Goal: Transaction & Acquisition: Obtain resource

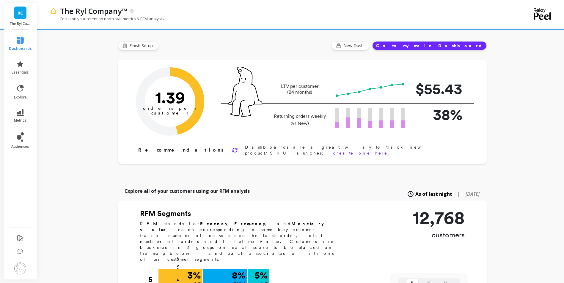
click at [23, 20] on div "RC The Ryl Company™" at bounding box center [20, 16] width 33 height 27
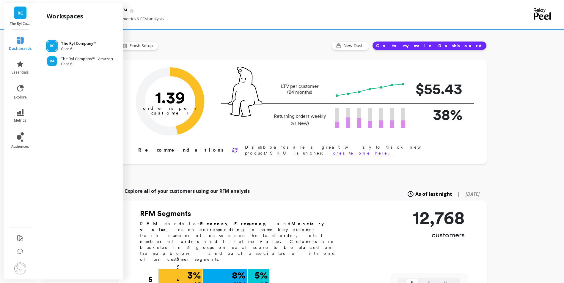
click at [76, 45] on p "The Ryl Company™" at bounding box center [78, 44] width 35 height 6
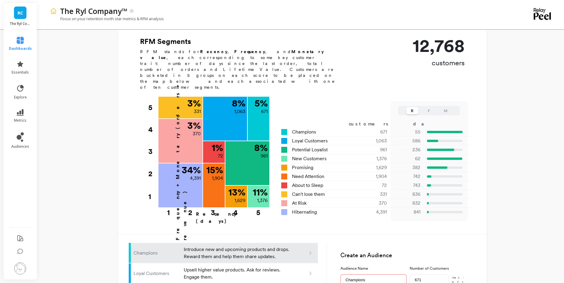
scroll to position [149, 0]
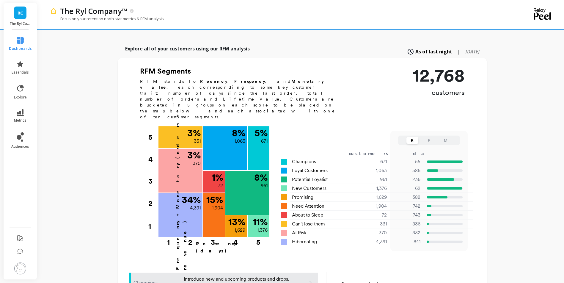
click at [17, 18] on link "RC" at bounding box center [20, 13] width 12 height 12
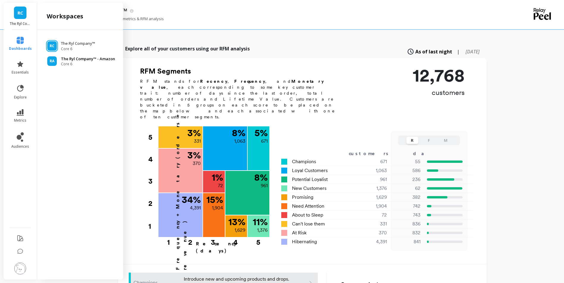
click at [77, 62] on span "Core 6" at bounding box center [88, 64] width 54 height 5
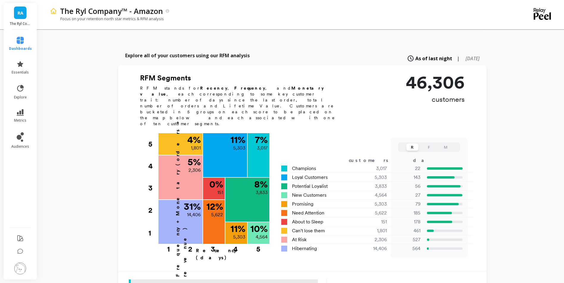
scroll to position [119, 0]
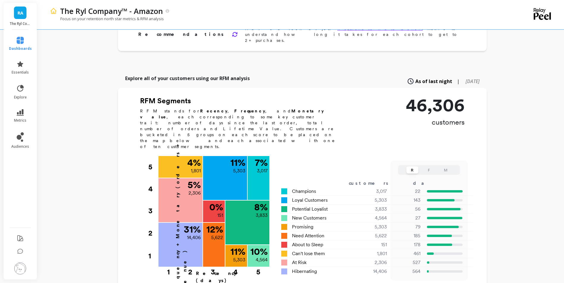
click at [18, 12] on span "RA" at bounding box center [21, 13] width 6 height 7
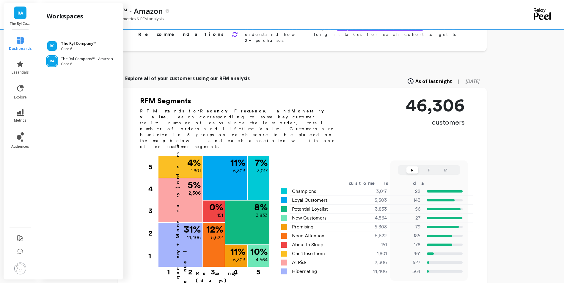
click at [84, 47] on span "Core 6" at bounding box center [78, 49] width 35 height 5
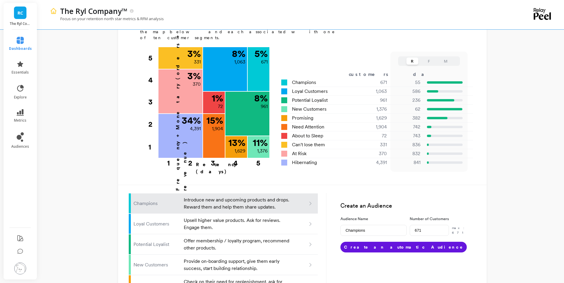
scroll to position [238, 0]
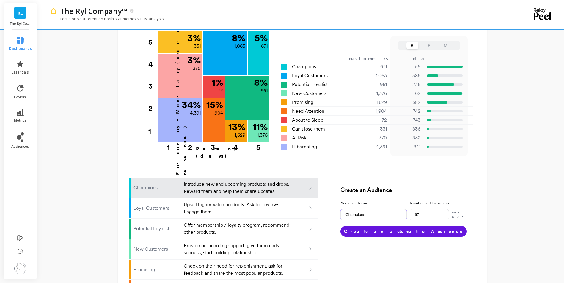
click at [381, 209] on input "Champions" at bounding box center [373, 214] width 66 height 11
click at [379, 209] on input "Champions" at bounding box center [373, 214] width 66 height 11
click at [392, 226] on button "Create an automatic Audience" at bounding box center [403, 231] width 126 height 11
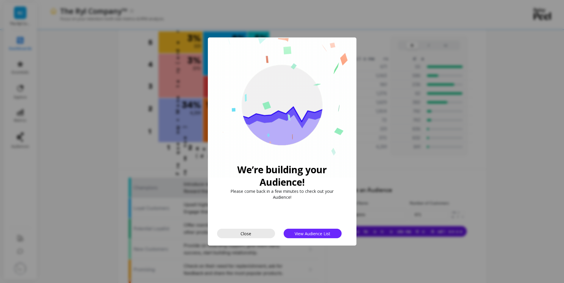
click at [259, 235] on button "Close" at bounding box center [246, 234] width 58 height 10
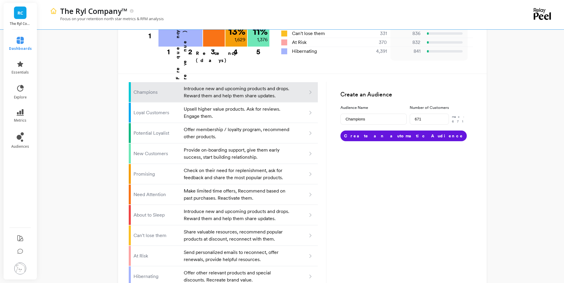
scroll to position [335, 0]
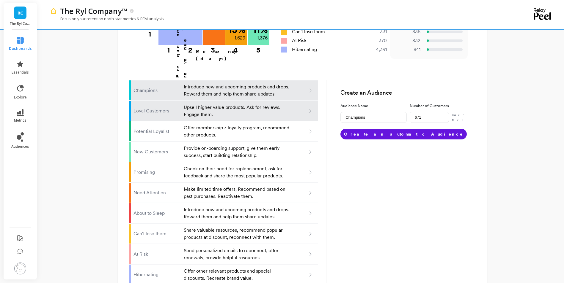
click at [167, 108] on p "Loyal Customers" at bounding box center [156, 111] width 47 height 7
type input "Loyal customers"
type input "1063"
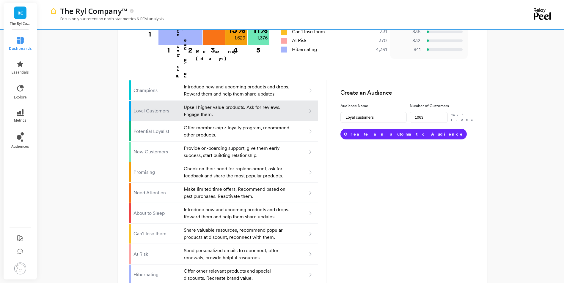
click at [385, 129] on button "Create an automatic Audience" at bounding box center [403, 134] width 126 height 11
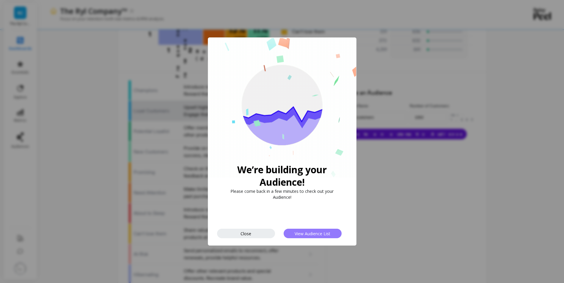
click at [317, 235] on span "View Audience List" at bounding box center [312, 234] width 36 height 6
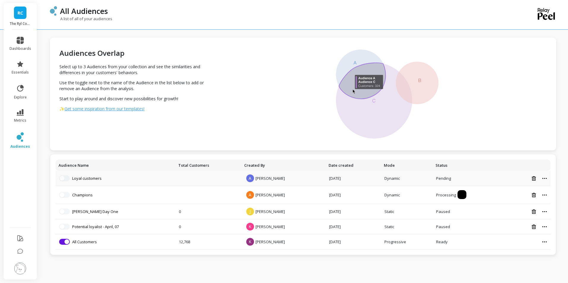
click at [545, 178] on icon at bounding box center [544, 178] width 4 height 1
click at [492, 266] on div "Audiences Overlap Select up to 3 Audiences from your collection and see the sim…" at bounding box center [303, 140] width 506 height 271
click at [543, 242] on icon at bounding box center [544, 242] width 4 height 1
click at [468, 267] on div "Audiences Overlap Select up to 3 Audiences from your collection and see the sim…" at bounding box center [303, 140] width 506 height 271
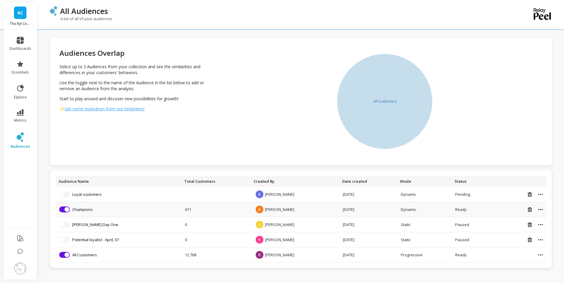
click at [541, 210] on icon at bounding box center [540, 209] width 5 height 1
click at [456, 275] on div "Audiences Overlap Select up to 3 Audiences from your collection and see the sim…" at bounding box center [301, 140] width 502 height 271
click at [538, 209] on icon at bounding box center [540, 209] width 5 height 1
click at [529, 218] on button "Share link" at bounding box center [527, 217] width 44 height 9
click at [85, 209] on link "Champions" at bounding box center [82, 209] width 21 height 5
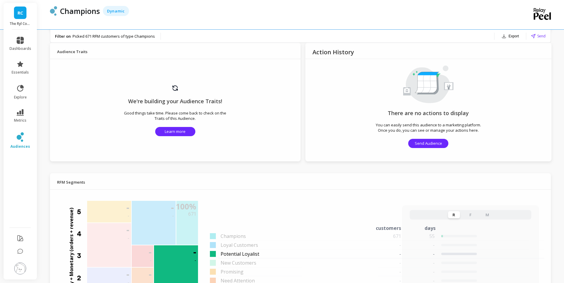
scroll to position [327, 0]
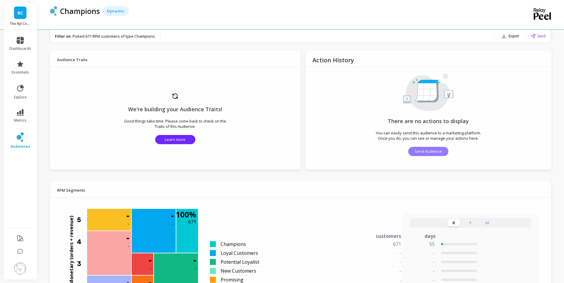
click at [435, 153] on span "Send Audience" at bounding box center [428, 152] width 27 height 6
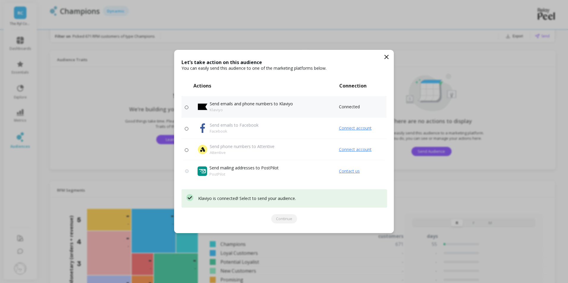
click at [186, 108] on span at bounding box center [187, 108] width 4 height 4
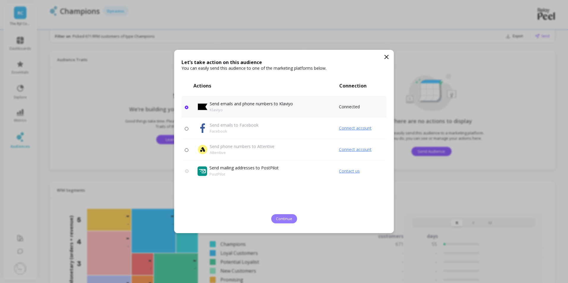
click at [286, 217] on span "Continue" at bounding box center [284, 219] width 16 height 6
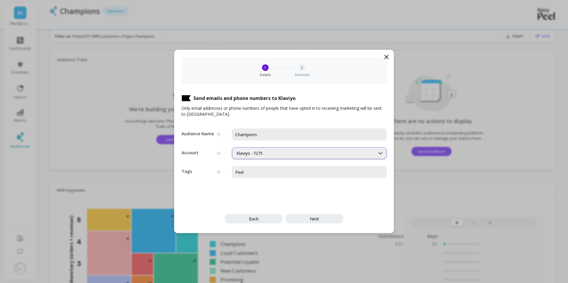
click at [317, 154] on div "Klaviyo - f275" at bounding box center [304, 154] width 134 height 6
click at [305, 171] on input "Peel" at bounding box center [309, 172] width 155 height 12
click at [369, 206] on div "Send emails and phone numbers to Klaviyo Only email addresses or phone numbers …" at bounding box center [283, 158] width 219 height 149
click at [324, 220] on button "Next" at bounding box center [315, 219] width 58 height 10
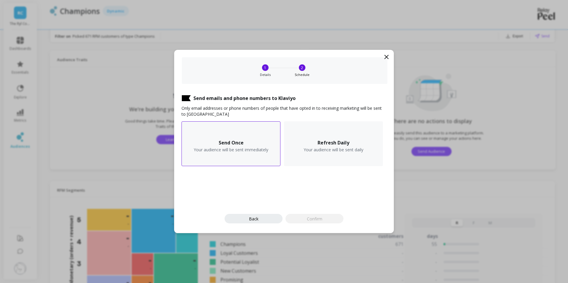
click at [267, 159] on div "Send Once Your audience will be sent immediately" at bounding box center [231, 144] width 99 height 45
click at [325, 217] on button "Confirm" at bounding box center [315, 219] width 58 height 10
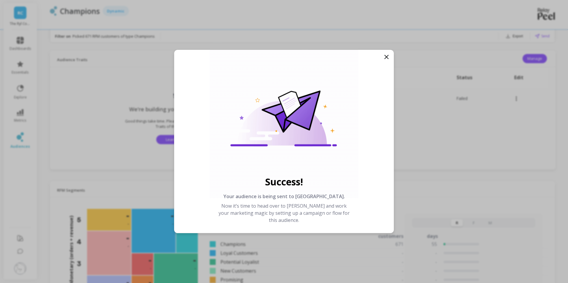
click at [385, 58] on icon at bounding box center [386, 56] width 7 height 7
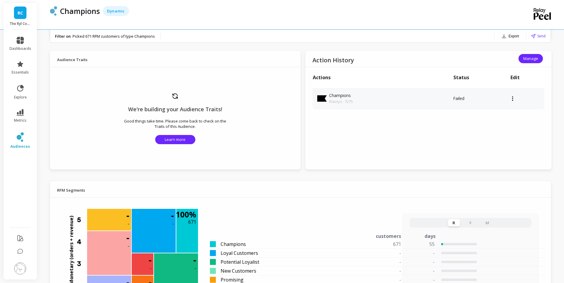
click at [512, 99] on icon at bounding box center [512, 98] width 1 height 5
click at [473, 144] on div "Action History Manage Actions Status Edit Champions Klaviyo - f275 Failed Clone" at bounding box center [428, 110] width 246 height 119
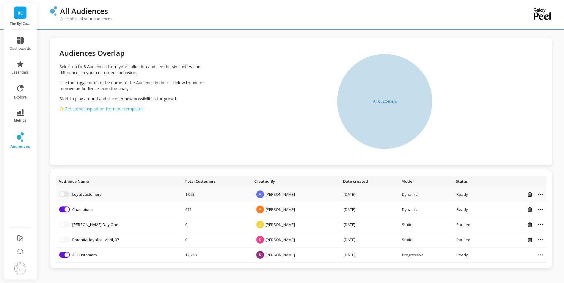
click at [539, 195] on icon at bounding box center [540, 194] width 5 height 1
click at [68, 194] on button "button" at bounding box center [64, 195] width 11 height 6
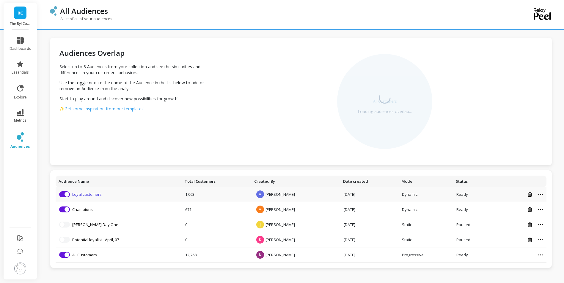
click at [96, 194] on link "Loyal customers" at bounding box center [86, 194] width 29 height 5
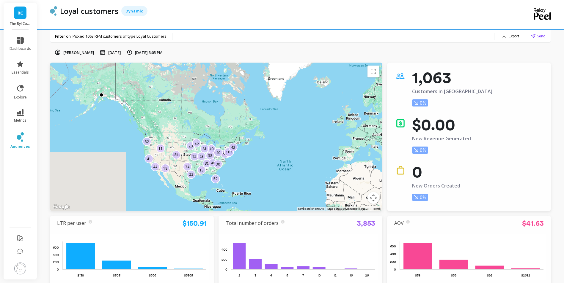
click at [512, 35] on button "Export" at bounding box center [510, 36] width 22 height 8
click at [510, 35] on button "Export" at bounding box center [510, 36] width 22 height 8
click at [509, 36] on button "Export" at bounding box center [510, 36] width 22 height 8
click at [440, 51] on div "Allysa Swanson Sep 22, 2025 Sep 22, 2025, 3:05 PM" at bounding box center [300, 52] width 501 height 6
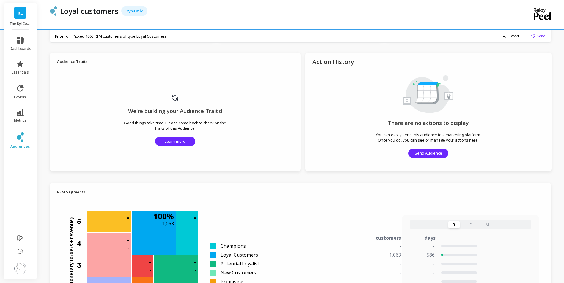
scroll to position [327, 0]
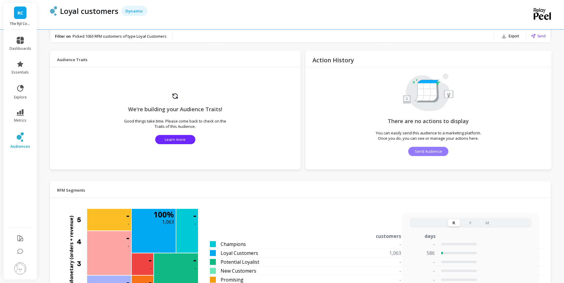
click at [431, 149] on span "Send Audience" at bounding box center [428, 152] width 27 height 6
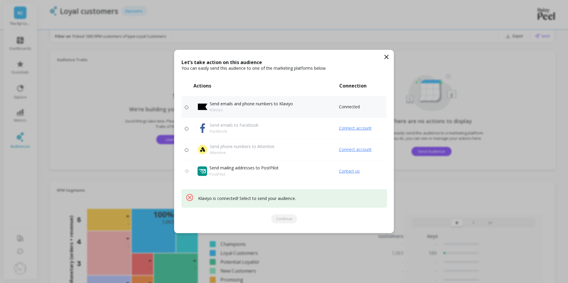
click at [275, 106] on p "Send emails and phone numbers to Klaviyo" at bounding box center [251, 104] width 83 height 6
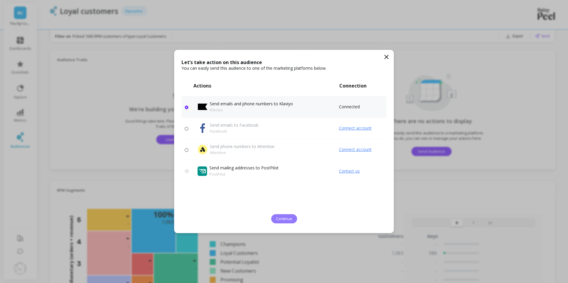
click at [289, 220] on span "Continue" at bounding box center [284, 219] width 16 height 6
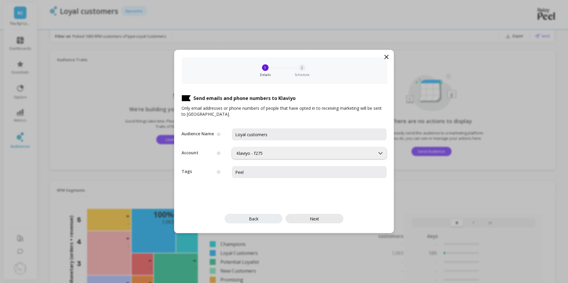
click at [324, 219] on button "Next" at bounding box center [315, 219] width 58 height 10
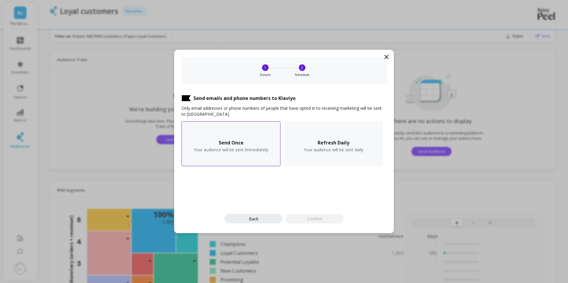
click at [259, 160] on div "Send Once Your audience will be sent immediately" at bounding box center [231, 144] width 99 height 45
click at [320, 218] on span "Confirm" at bounding box center [314, 219] width 15 height 6
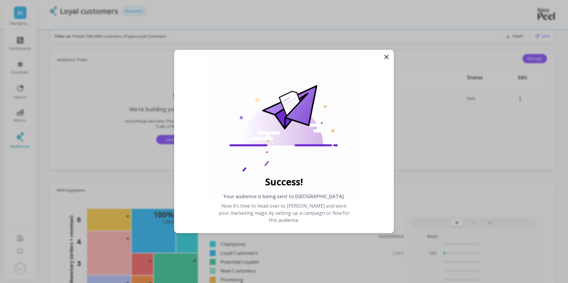
click at [387, 55] on icon at bounding box center [386, 56] width 7 height 7
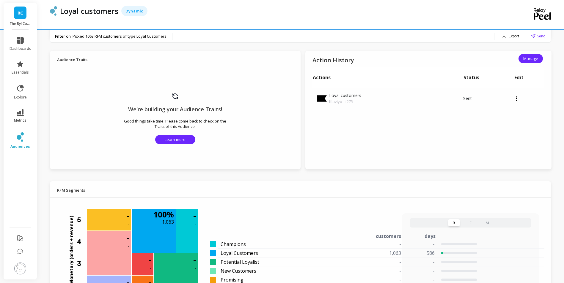
scroll to position [0, 0]
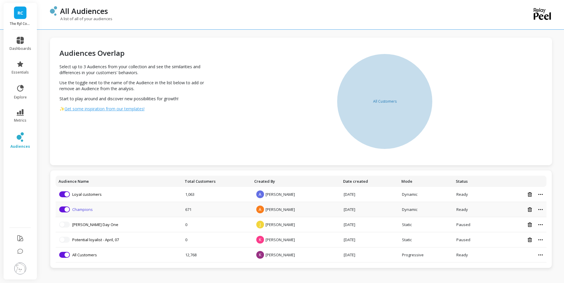
click at [85, 210] on link "Champions" at bounding box center [82, 209] width 21 height 5
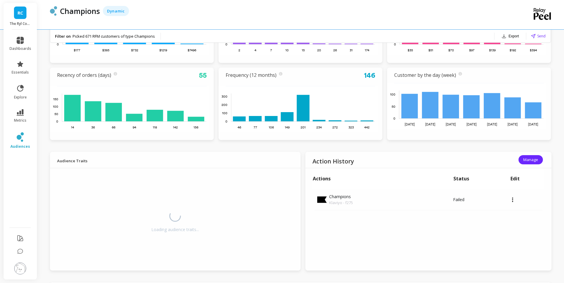
scroll to position [267, 0]
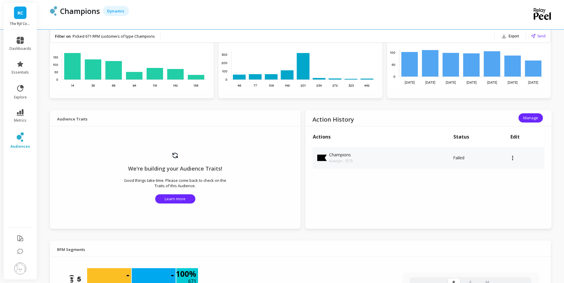
click at [513, 159] on td at bounding box center [527, 157] width 34 height 21
click at [512, 159] on icon at bounding box center [512, 158] width 1 height 5
drag, startPoint x: 518, startPoint y: 179, endPoint x: 511, endPoint y: 163, distance: 17.3
click at [517, 179] on div "Action History Manage Actions Status Edit Champions Klaviyo - f275 Failed" at bounding box center [428, 169] width 246 height 119
click at [532, 121] on button "Manage" at bounding box center [530, 118] width 24 height 9
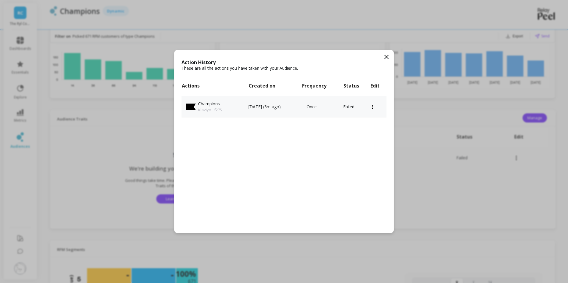
click at [374, 106] on icon at bounding box center [372, 107] width 1 height 5
click at [365, 112] on button "Clone" at bounding box center [370, 113] width 29 height 9
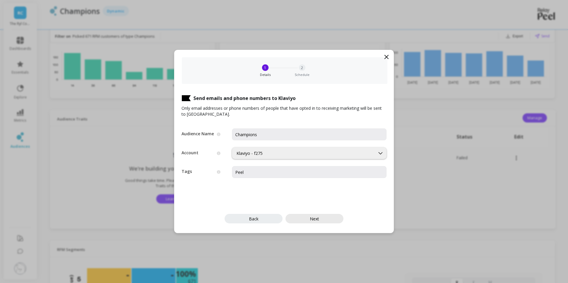
click at [320, 219] on button "Next" at bounding box center [315, 219] width 58 height 10
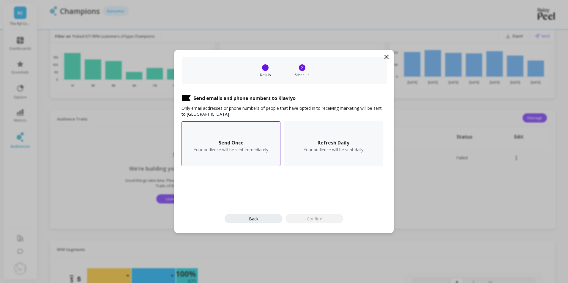
click at [253, 157] on div "Send Once Your audience will be sent immediately" at bounding box center [231, 144] width 99 height 45
click at [311, 219] on span "Confirm" at bounding box center [314, 219] width 15 height 6
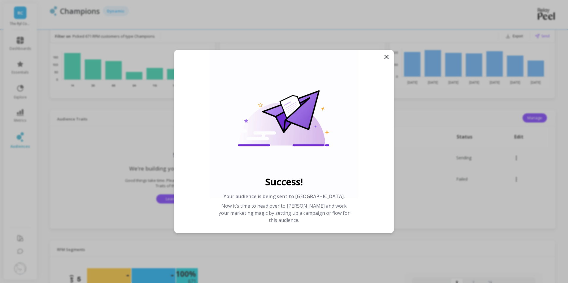
click at [387, 57] on icon at bounding box center [387, 57] width 4 height 4
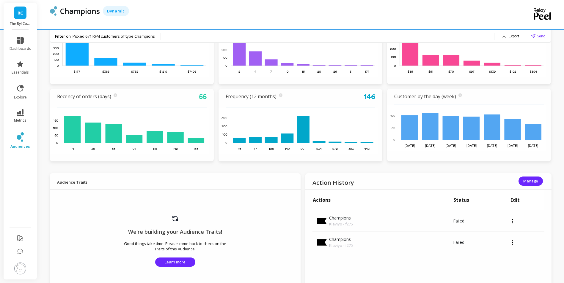
scroll to position [267, 0]
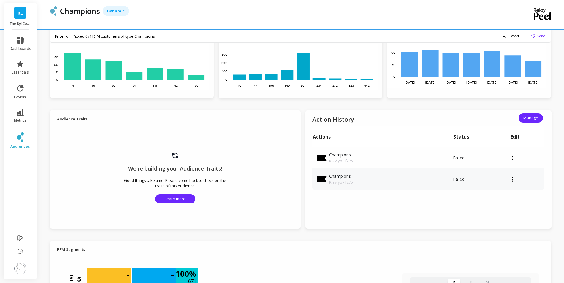
click at [513, 179] on div at bounding box center [527, 179] width 34 height 1
click at [483, 213] on div "Action History Manage Actions Status Edit Champions Klaviyo - f275 Failed Champ…" at bounding box center [428, 169] width 246 height 119
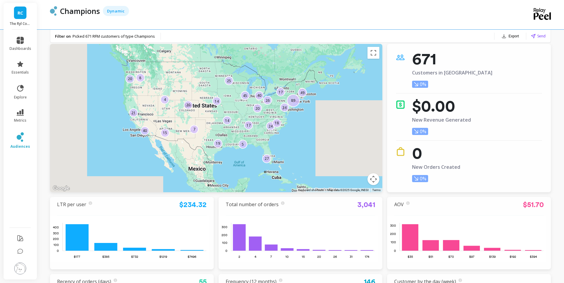
scroll to position [0, 0]
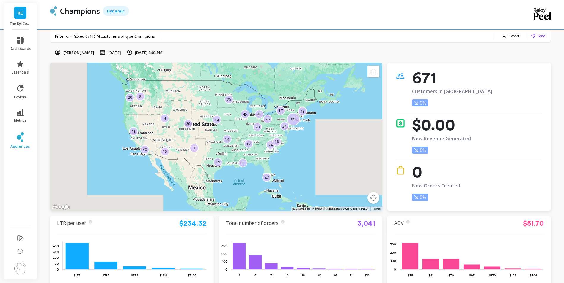
click at [513, 36] on button "Export" at bounding box center [510, 36] width 22 height 8
click at [490, 51] on span "CSV" at bounding box center [490, 52] width 9 height 6
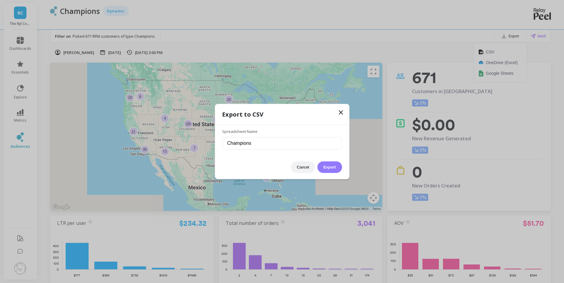
click at [330, 169] on button "Export" at bounding box center [329, 168] width 24 height 12
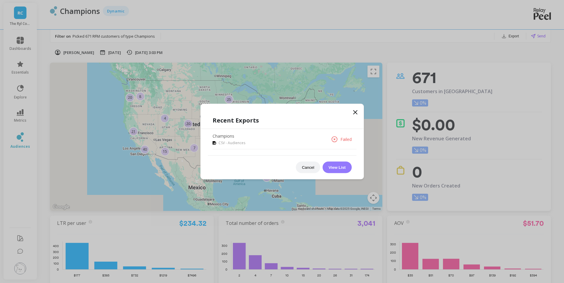
click at [337, 167] on button "View List" at bounding box center [336, 168] width 29 height 12
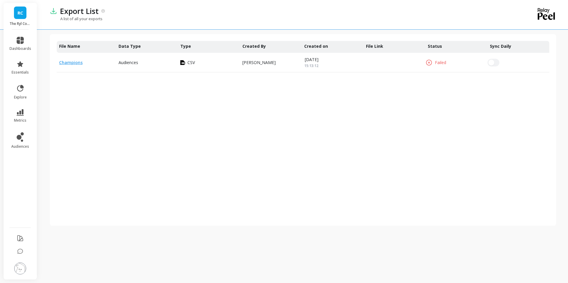
click at [73, 63] on link "Champions" at bounding box center [70, 63] width 23 height 6
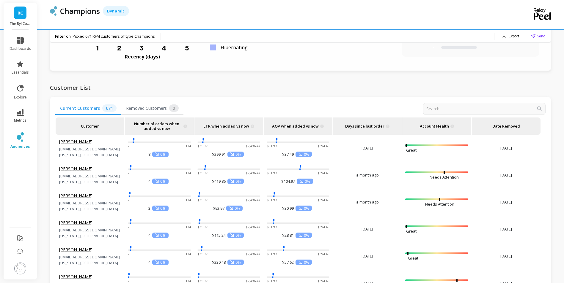
scroll to position [594, 0]
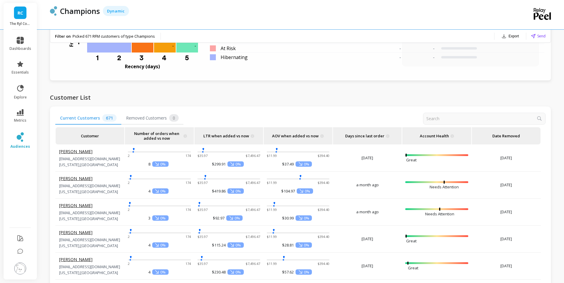
click at [513, 38] on button "Export" at bounding box center [510, 36] width 22 height 8
click at [487, 54] on span "CSV" at bounding box center [490, 52] width 9 height 6
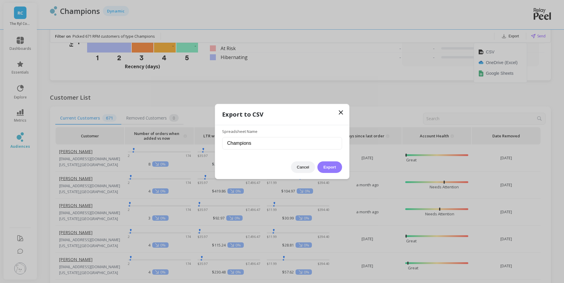
drag, startPoint x: 330, startPoint y: 166, endPoint x: 338, endPoint y: 156, distance: 12.6
click at [330, 166] on button "Export" at bounding box center [329, 168] width 24 height 12
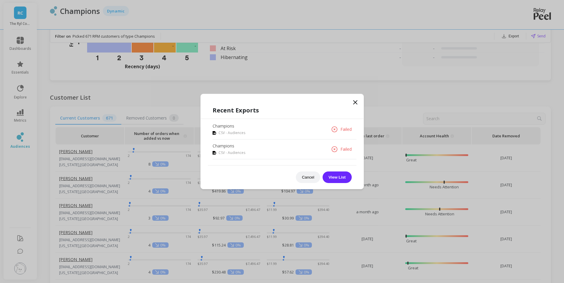
click at [355, 101] on icon at bounding box center [355, 102] width 7 height 7
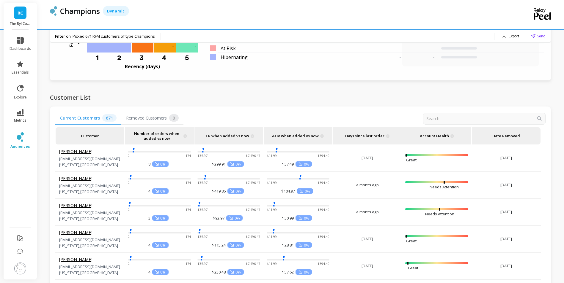
click at [514, 34] on button "Export" at bounding box center [510, 36] width 22 height 8
click at [502, 73] on span "Google Sheets" at bounding box center [500, 73] width 28 height 6
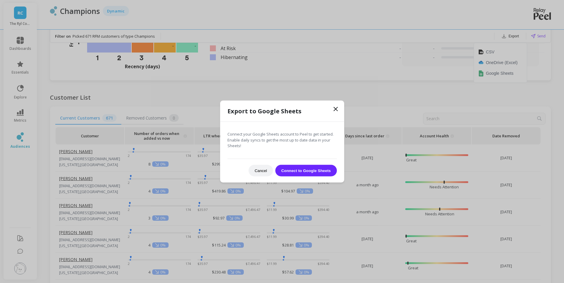
click at [337, 108] on icon at bounding box center [335, 109] width 7 height 7
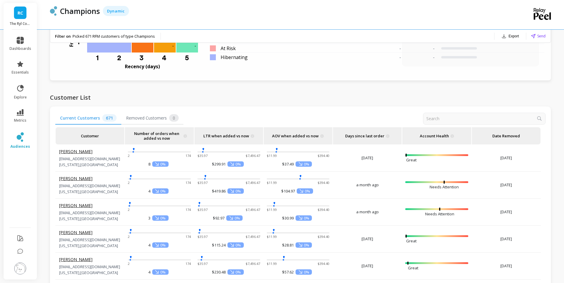
click at [511, 36] on button "Export" at bounding box center [510, 36] width 22 height 8
click at [508, 60] on span "OneDrive (Excel)" at bounding box center [502, 63] width 32 height 6
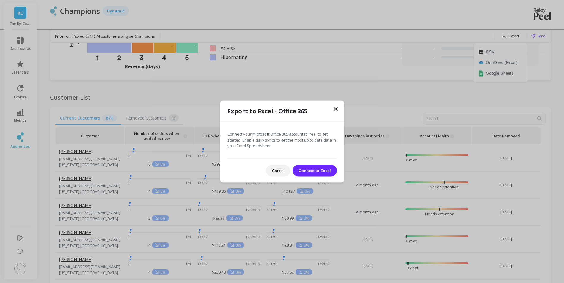
click at [338, 107] on icon at bounding box center [335, 109] width 7 height 7
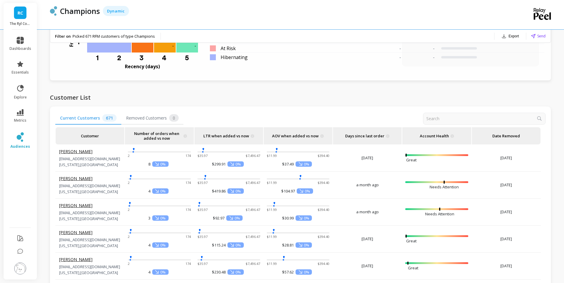
click at [511, 35] on button "Export" at bounding box center [510, 36] width 22 height 8
click at [500, 70] on button "Google Sheets" at bounding box center [500, 73] width 53 height 11
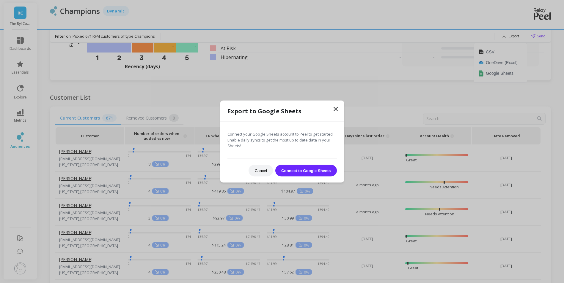
click at [308, 173] on button "Connect to Google Sheets" at bounding box center [306, 171] width 62 height 12
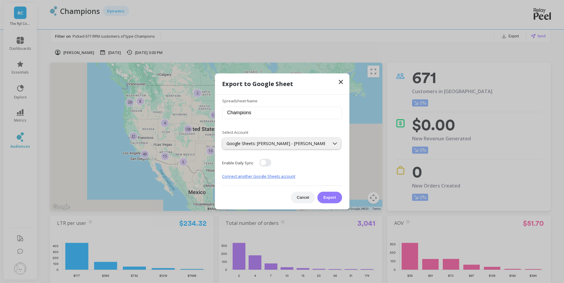
click at [329, 197] on button "Export" at bounding box center [329, 198] width 24 height 12
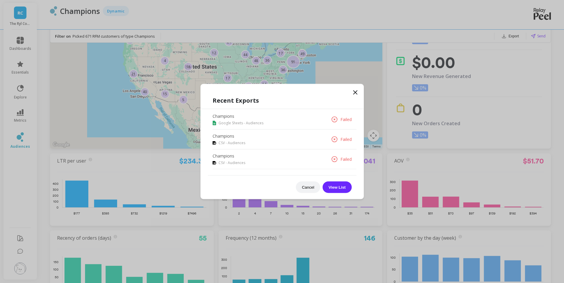
scroll to position [59, 0]
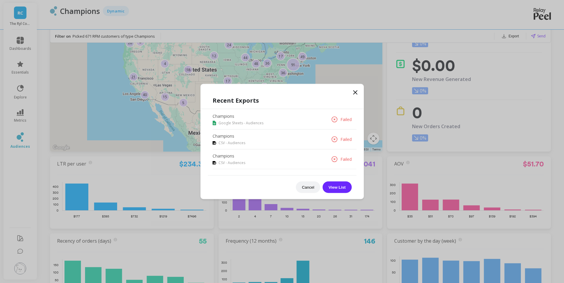
click at [355, 92] on icon at bounding box center [355, 93] width 4 height 4
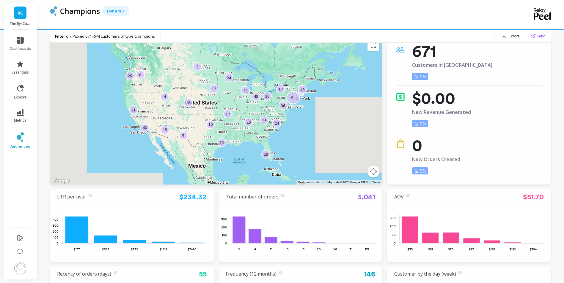
scroll to position [0, 0]
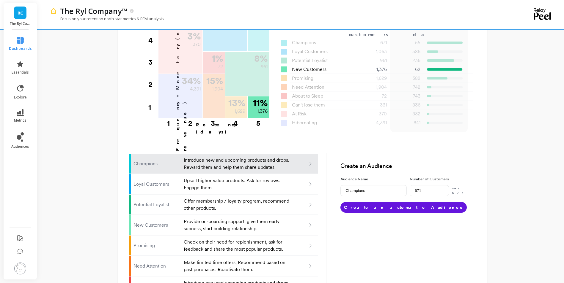
scroll to position [297, 0]
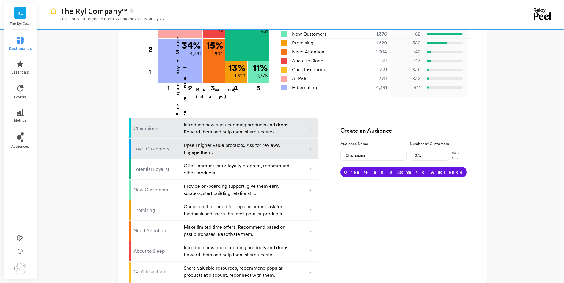
click at [172, 146] on p "Loyal Customers" at bounding box center [156, 149] width 47 height 7
type input "Loyal customers"
type input "1063"
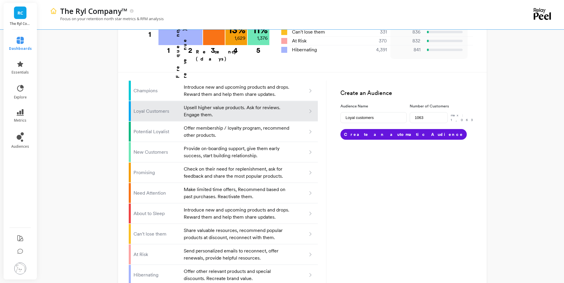
scroll to position [335, 0]
click at [387, 129] on button "Create an automatic Audience" at bounding box center [403, 134] width 126 height 11
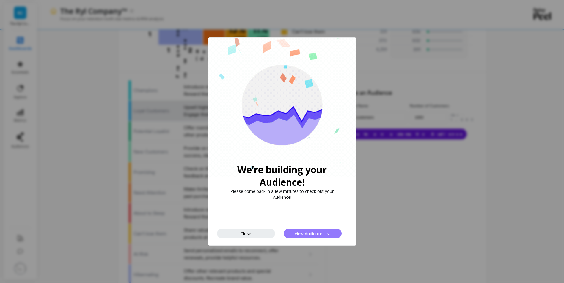
click at [318, 234] on span "View Audience List" at bounding box center [312, 234] width 36 height 6
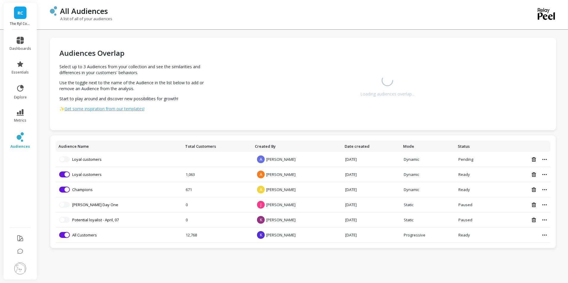
drag, startPoint x: 96, startPoint y: 174, endPoint x: 100, endPoint y: 174, distance: 4.0
click at [96, 174] on link "Loyal customers" at bounding box center [86, 174] width 29 height 5
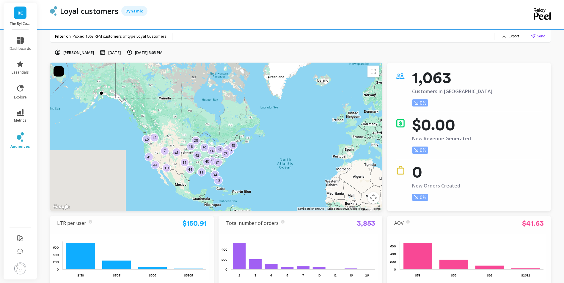
click at [511, 34] on button "Export" at bounding box center [510, 36] width 22 height 8
click at [492, 51] on span "CSV" at bounding box center [490, 52] width 9 height 6
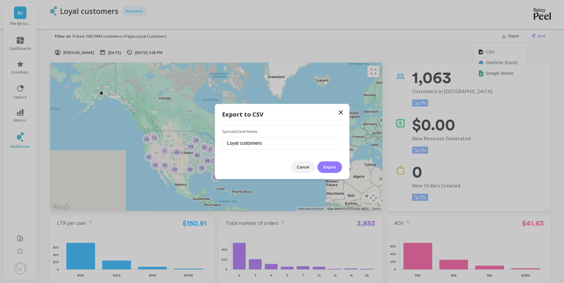
click at [335, 166] on button "Export" at bounding box center [329, 168] width 24 height 12
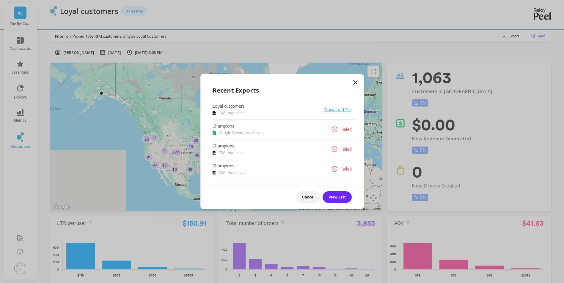
click at [346, 110] on link "Download File" at bounding box center [338, 110] width 28 height 6
